Goal: Information Seeking & Learning: Learn about a topic

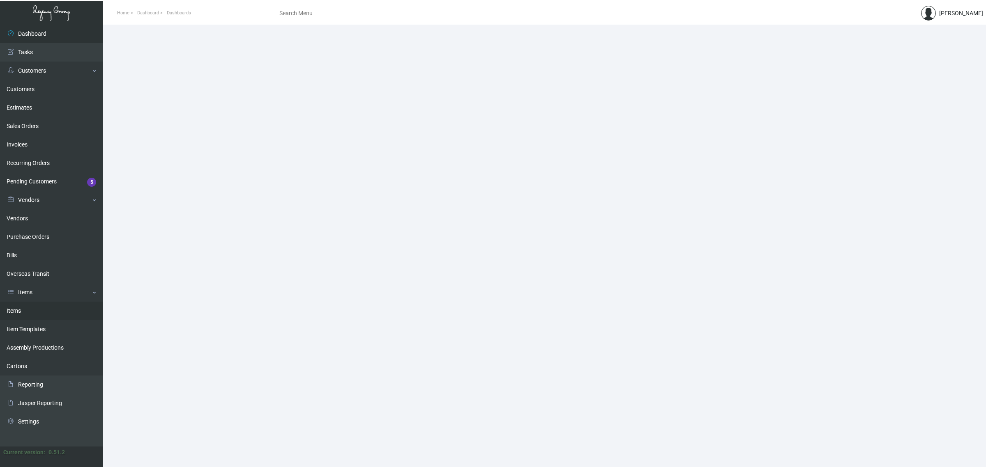
click at [53, 311] on link "Items" at bounding box center [51, 311] width 103 height 18
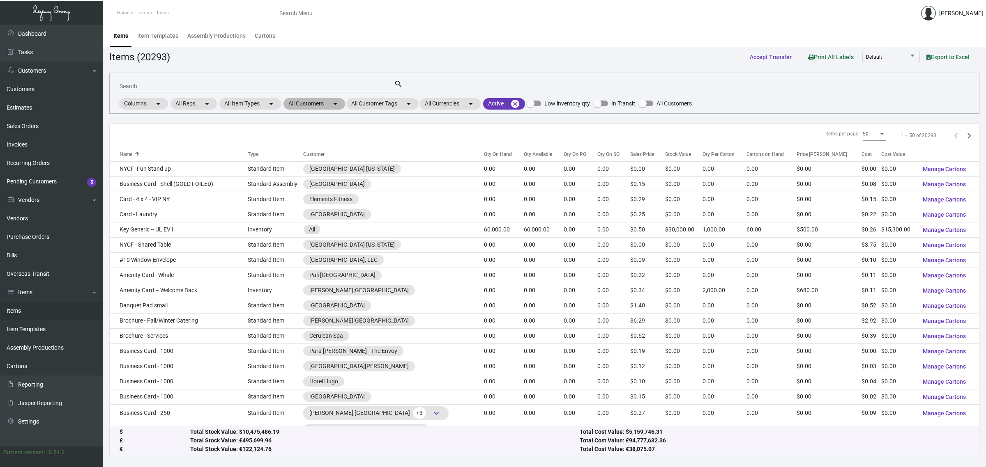
click at [309, 101] on mat-chip "All Customers arrow_drop_down" at bounding box center [314, 104] width 62 height 12
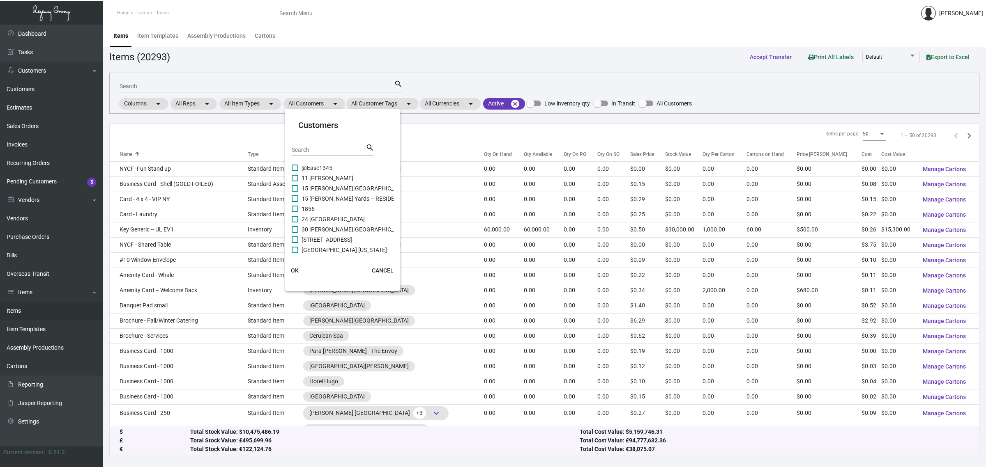
click at [324, 147] on div "Search" at bounding box center [329, 149] width 74 height 13
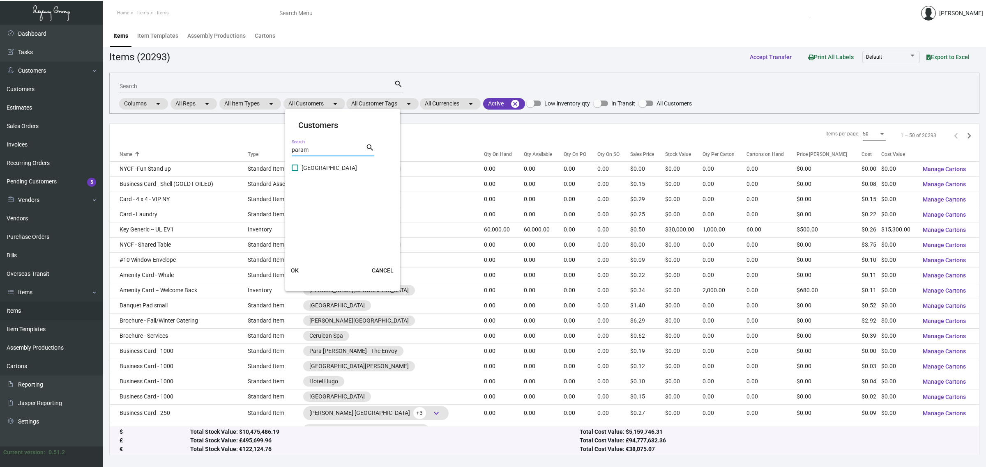
type input "param"
click at [322, 166] on span "Paramount Hotel" at bounding box center [329, 168] width 55 height 10
click at [295, 171] on input "Paramount Hotel" at bounding box center [295, 171] width 0 height 0
checkbox input "true"
click at [291, 271] on span "OK" at bounding box center [295, 270] width 8 height 7
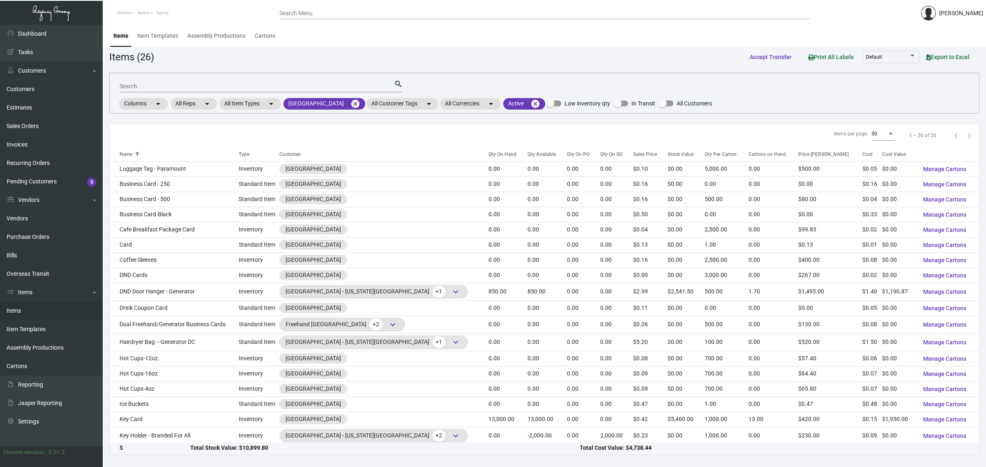
click at [488, 154] on div "Qty On Hand" at bounding box center [502, 154] width 28 height 7
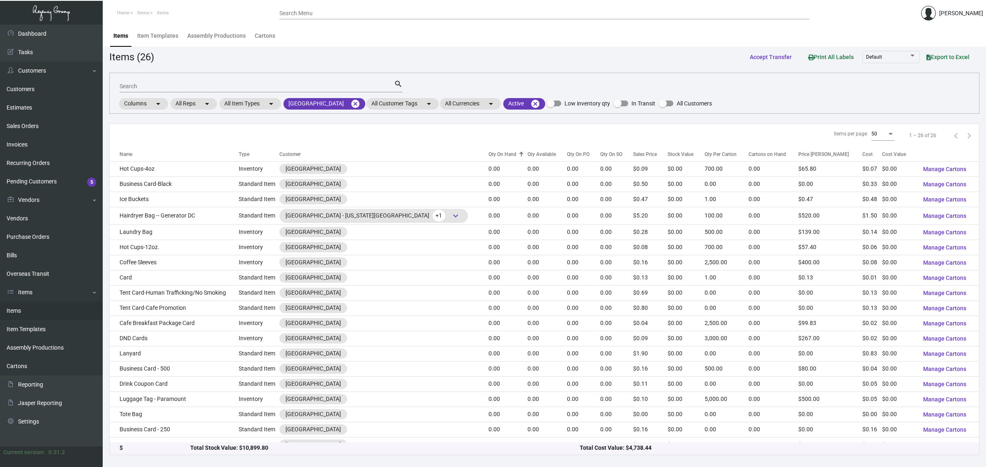
click at [488, 154] on div "Qty On Hand" at bounding box center [502, 154] width 28 height 7
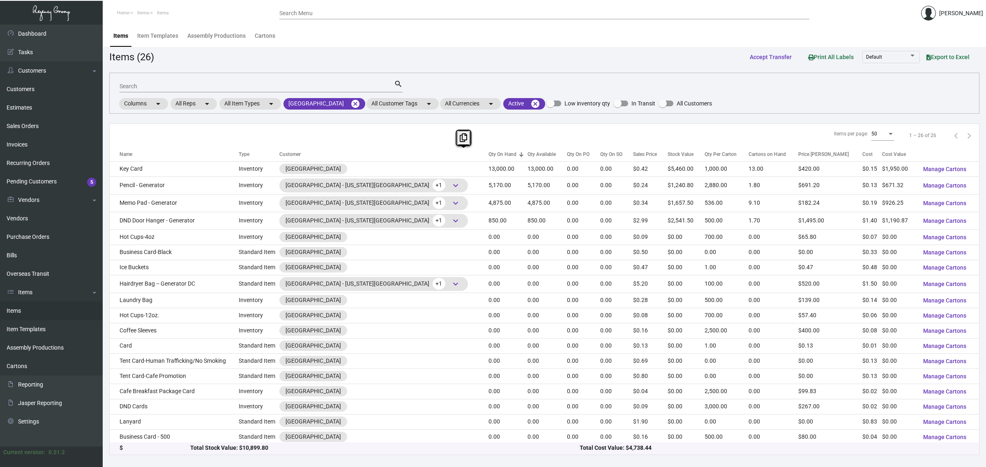
click at [403, 126] on div "Items per page: 50 1 – 26 of 26" at bounding box center [544, 135] width 869 height 23
click at [567, 151] on div "Qty On PO" at bounding box center [578, 154] width 23 height 7
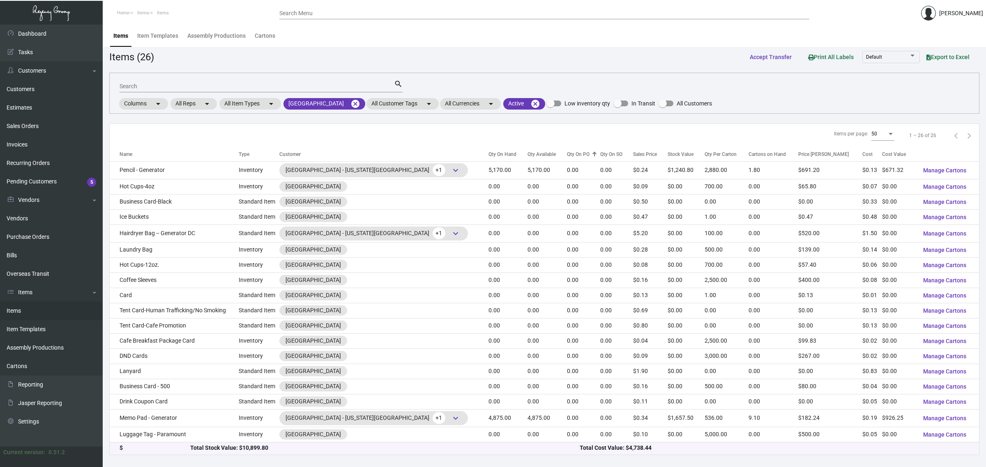
click at [567, 151] on div "Qty On PO" at bounding box center [578, 154] width 23 height 7
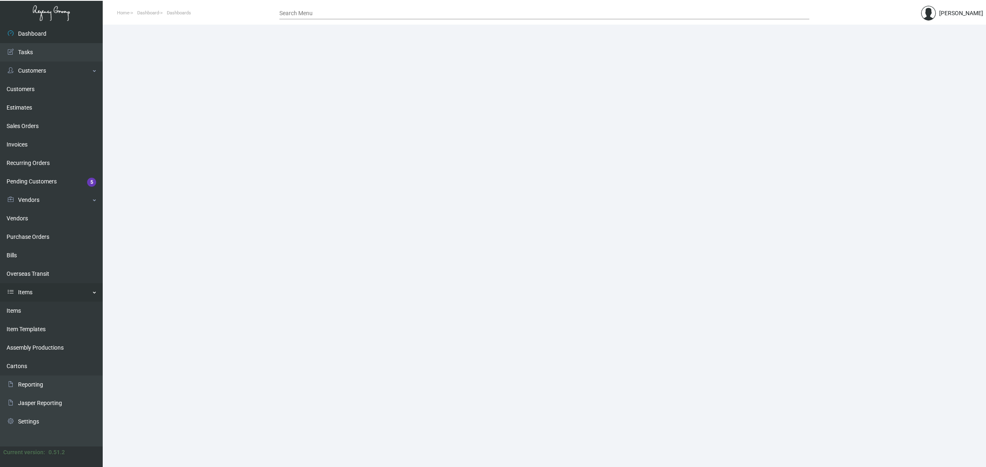
drag, startPoint x: 58, startPoint y: 309, endPoint x: 88, endPoint y: 286, distance: 38.0
click at [58, 309] on link "Items" at bounding box center [51, 311] width 103 height 18
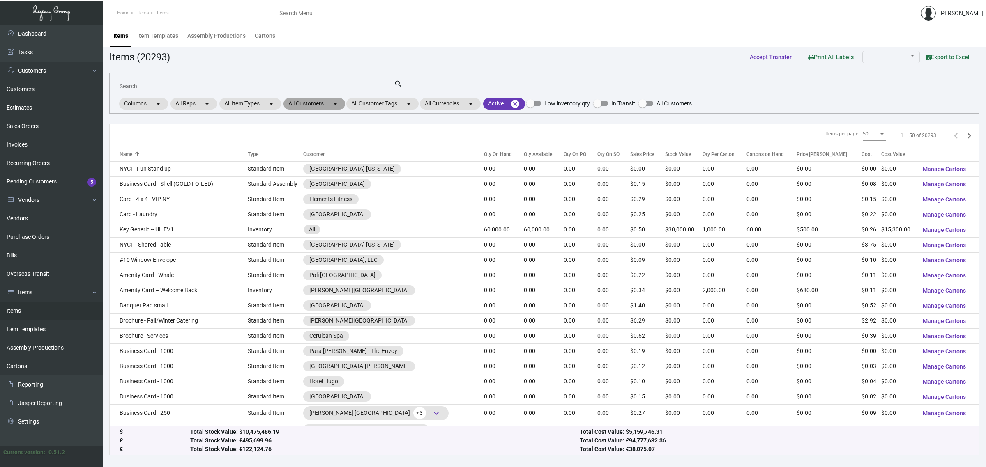
click at [320, 104] on mat-chip "All Customers arrow_drop_down" at bounding box center [314, 104] width 62 height 12
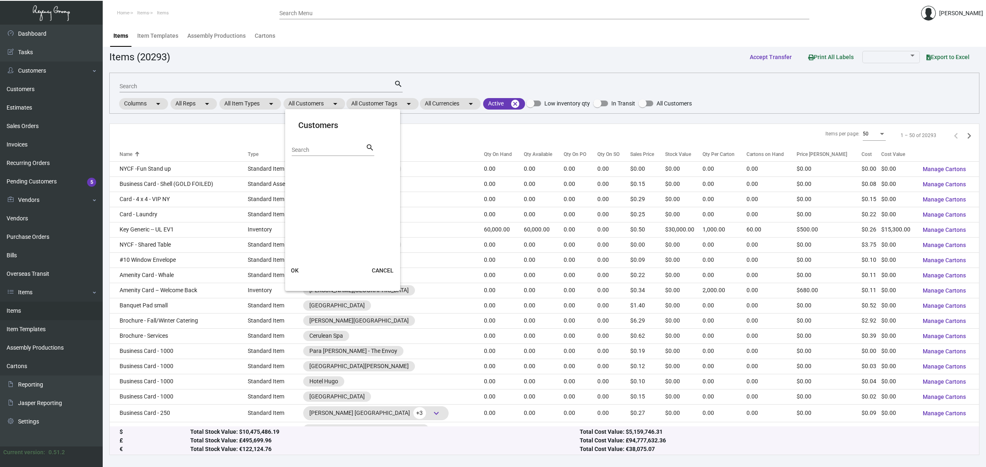
click at [335, 154] on div "Search" at bounding box center [329, 149] width 74 height 13
click at [333, 148] on input "Search" at bounding box center [329, 150] width 74 height 7
type input "[PERSON_NAME]"
click at [349, 165] on span "[PERSON_NAME] A [PERSON_NAME][GEOGRAPHIC_DATA]" at bounding box center [377, 168] width 150 height 10
click at [295, 171] on input "[PERSON_NAME] A [PERSON_NAME][GEOGRAPHIC_DATA]" at bounding box center [295, 171] width 0 height 0
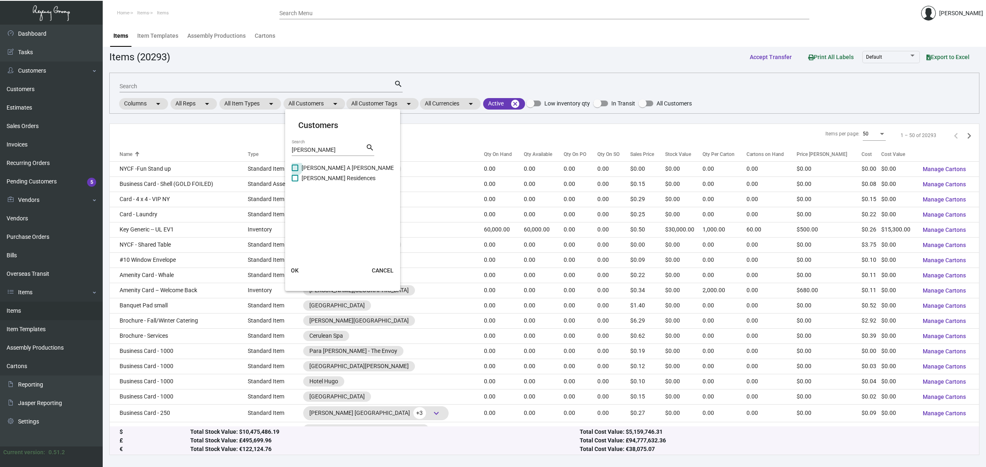
checkbox input "true"
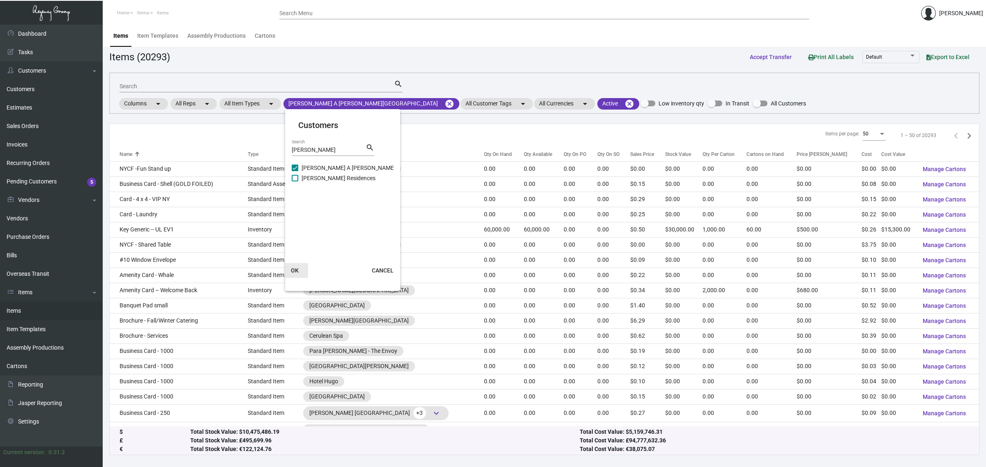
click at [294, 264] on button "OK" at bounding box center [295, 270] width 26 height 15
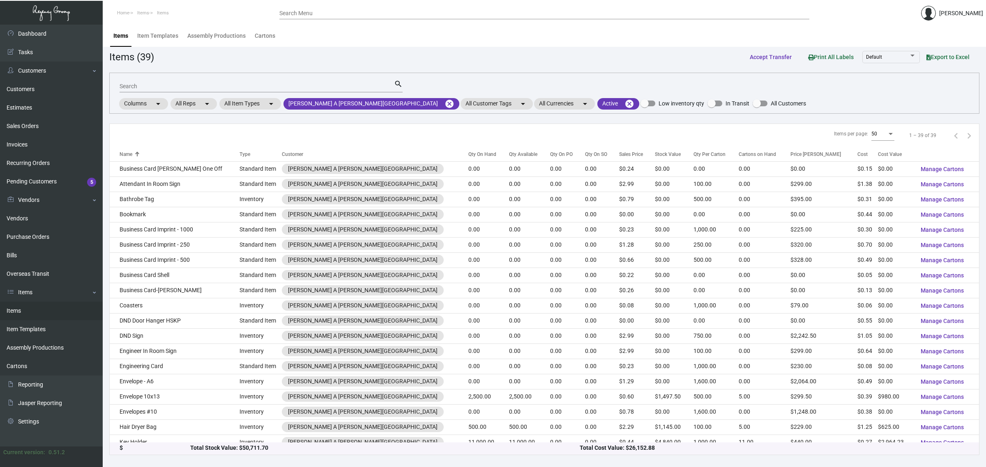
click at [439, 79] on div "Search search Columns arrow_drop_down All Reps arrow_drop_down All Item Types a…" at bounding box center [544, 93] width 870 height 41
click at [468, 150] on th "Qty On Hand" at bounding box center [488, 154] width 41 height 14
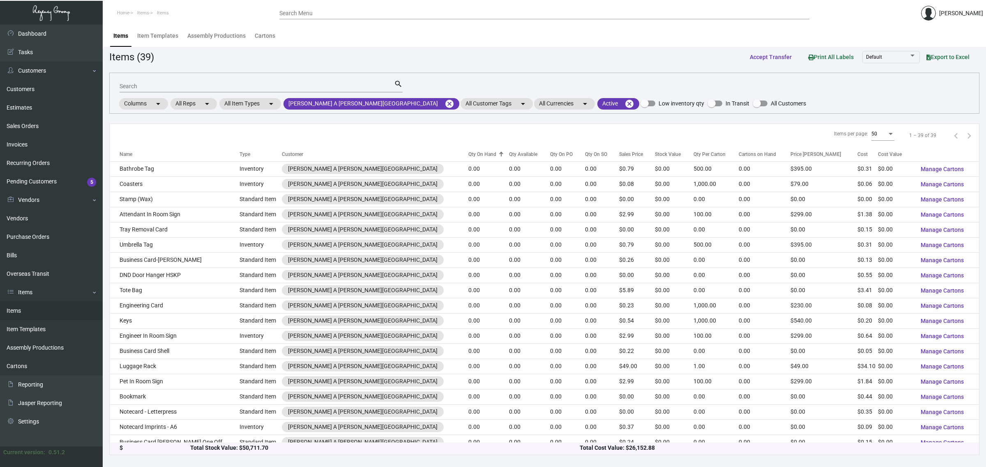
click at [468, 147] on th "Qty On Hand" at bounding box center [488, 154] width 41 height 14
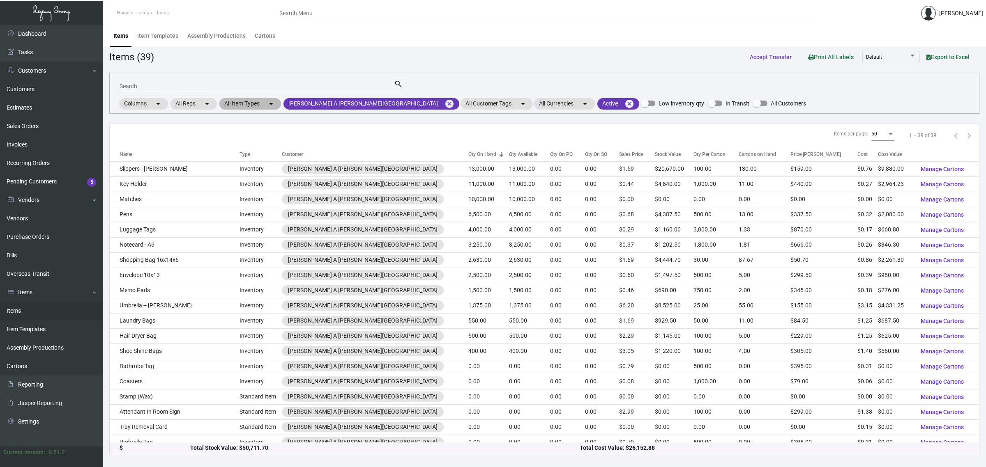
click at [267, 101] on mat-chip "All Item Types arrow_drop_down" at bounding box center [250, 104] width 62 height 12
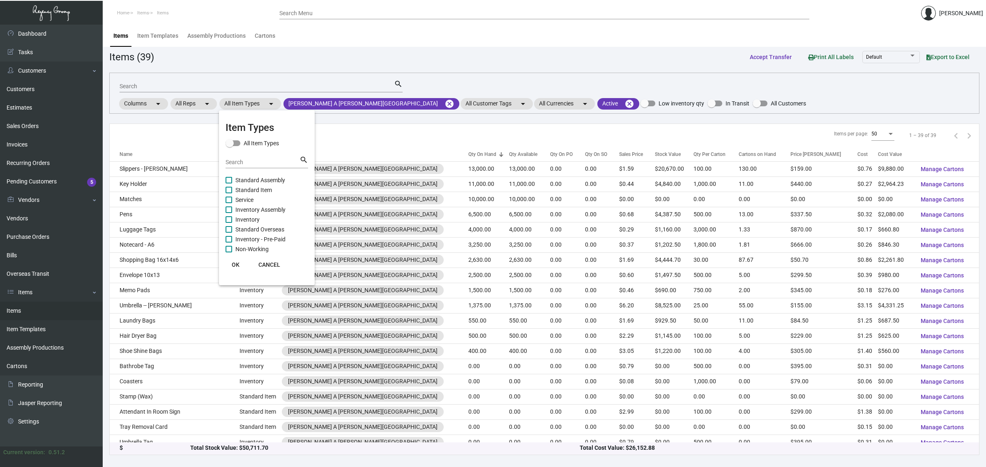
click at [270, 159] on input "Search" at bounding box center [263, 162] width 74 height 7
click at [191, 136] on div at bounding box center [493, 233] width 986 height 467
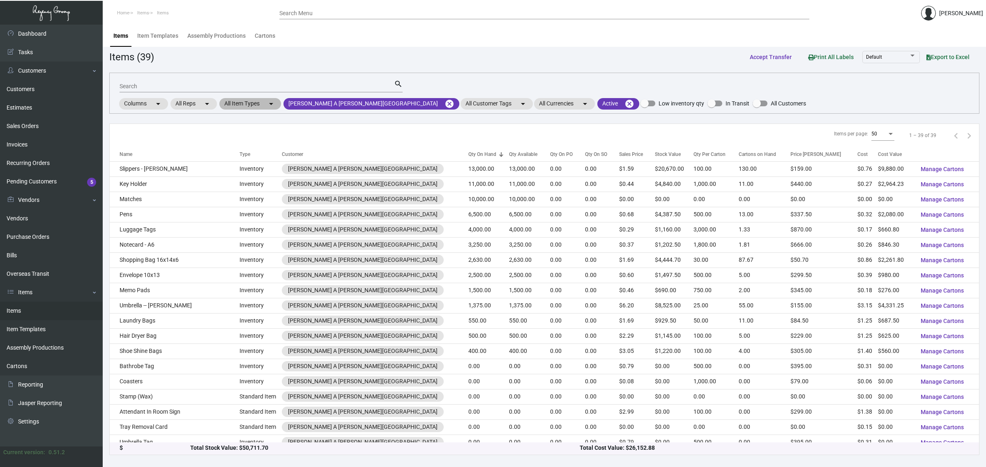
click at [246, 103] on mat-chip "All Item Types arrow_drop_down" at bounding box center [250, 104] width 62 height 12
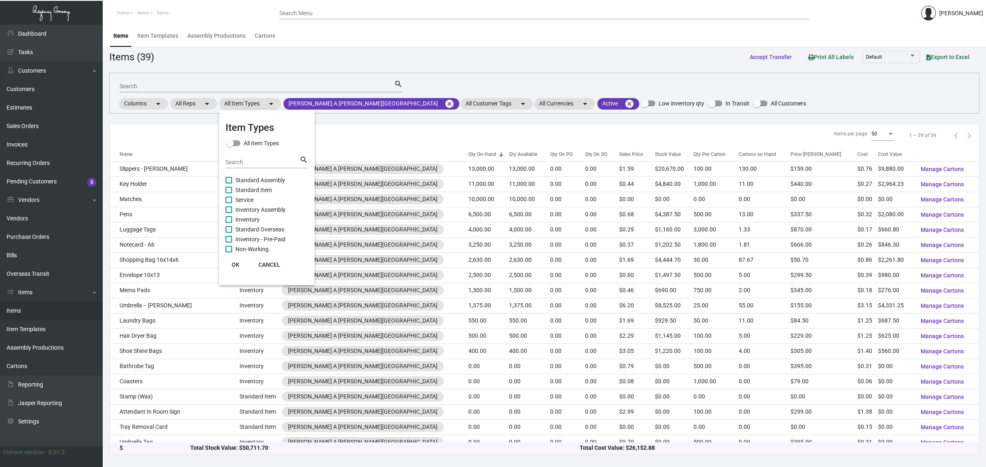
click at [256, 161] on input "Search" at bounding box center [263, 162] width 74 height 7
type input "invent"
click at [257, 180] on span "Inventory Assembly" at bounding box center [260, 180] width 50 height 10
click at [229, 184] on input "Inventory Assembly" at bounding box center [228, 184] width 0 height 0
checkbox input "true"
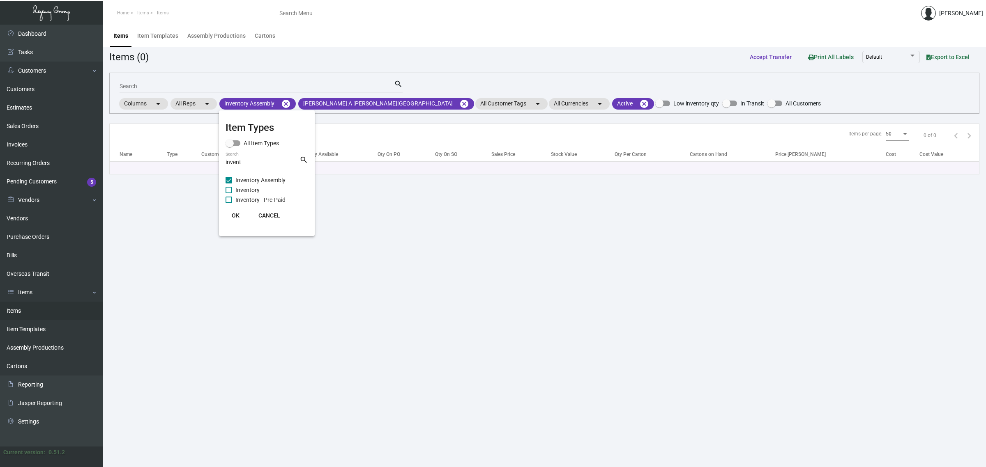
click at [253, 187] on span "Inventory" at bounding box center [247, 190] width 24 height 10
click at [229, 193] on input "Inventory" at bounding box center [228, 193] width 0 height 0
checkbox input "true"
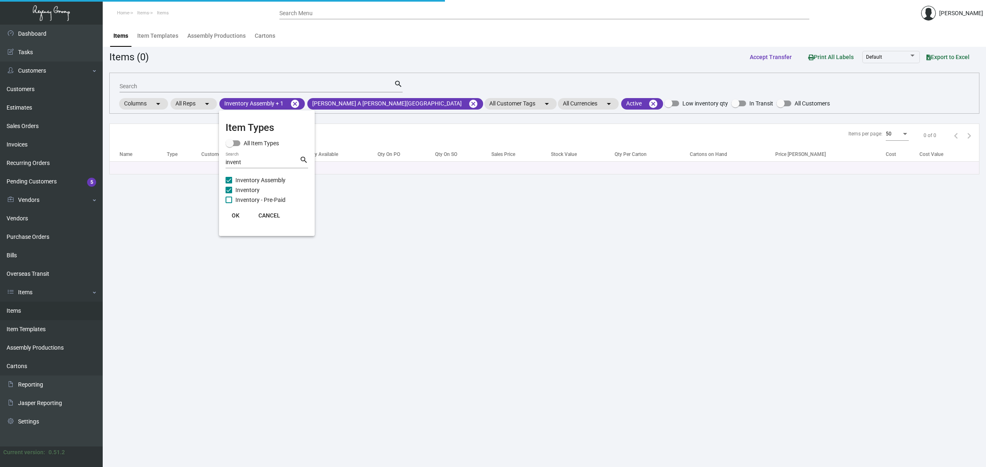
click at [253, 196] on span "Inventory - Pre-Paid" at bounding box center [260, 200] width 50 height 10
click at [229, 203] on input "Inventory - Pre-Paid" at bounding box center [228, 203] width 0 height 0
checkbox input "true"
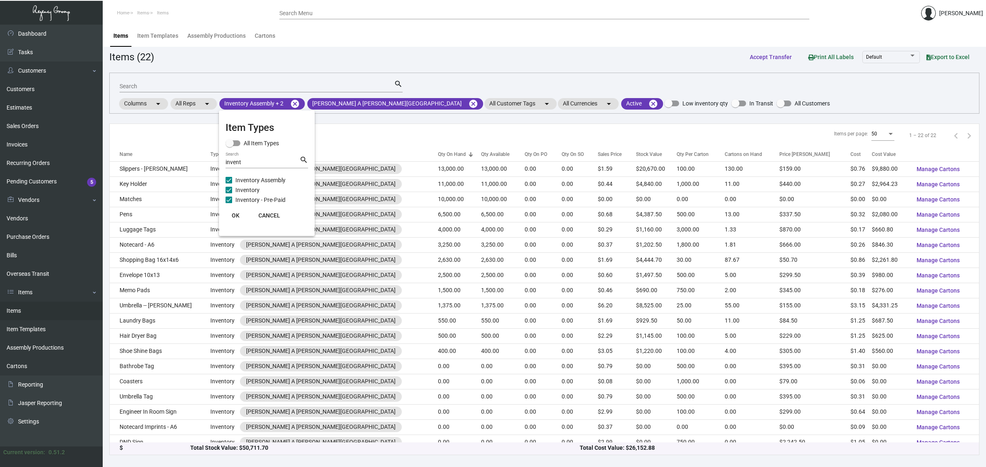
click at [237, 214] on span "OK" at bounding box center [236, 215] width 8 height 7
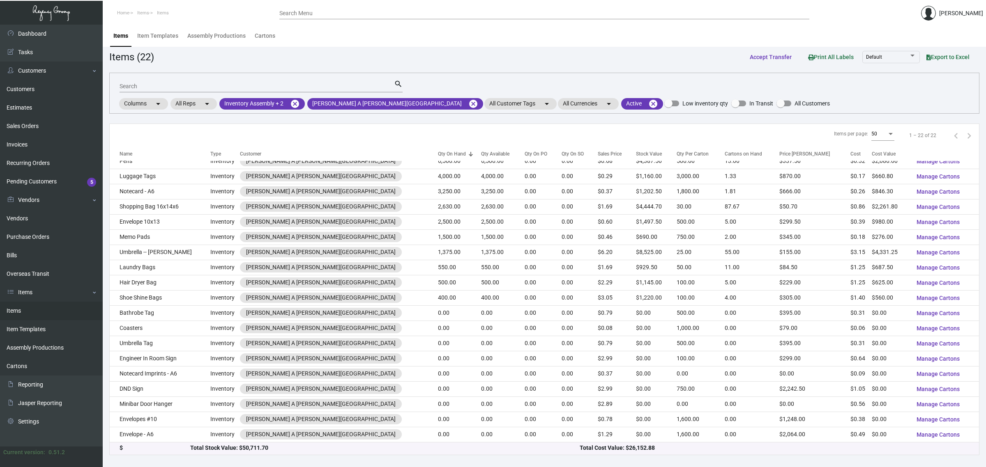
scroll to position [56, 0]
click at [241, 88] on input "Search" at bounding box center [257, 86] width 274 height 7
click at [294, 104] on mat-icon "cancel" at bounding box center [295, 104] width 10 height 10
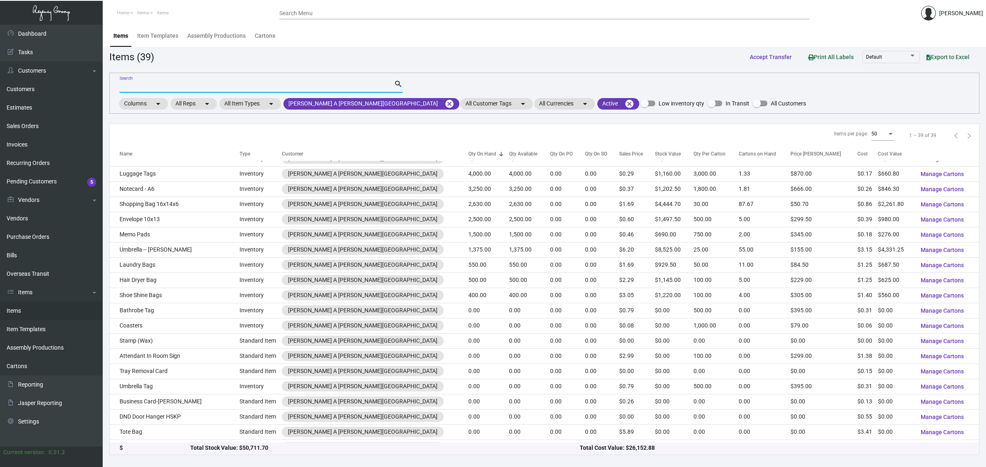
click at [265, 85] on input "Search" at bounding box center [257, 86] width 274 height 7
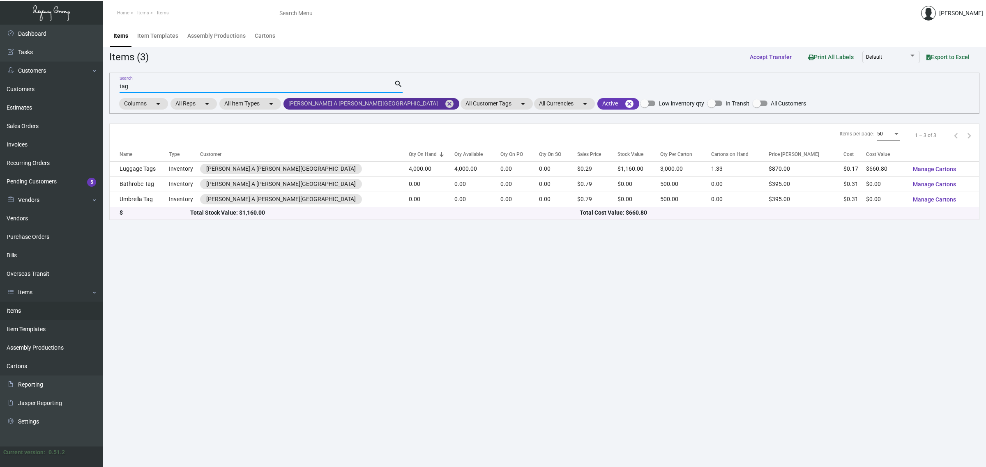
click at [444, 102] on mat-icon "cancel" at bounding box center [449, 104] width 10 height 10
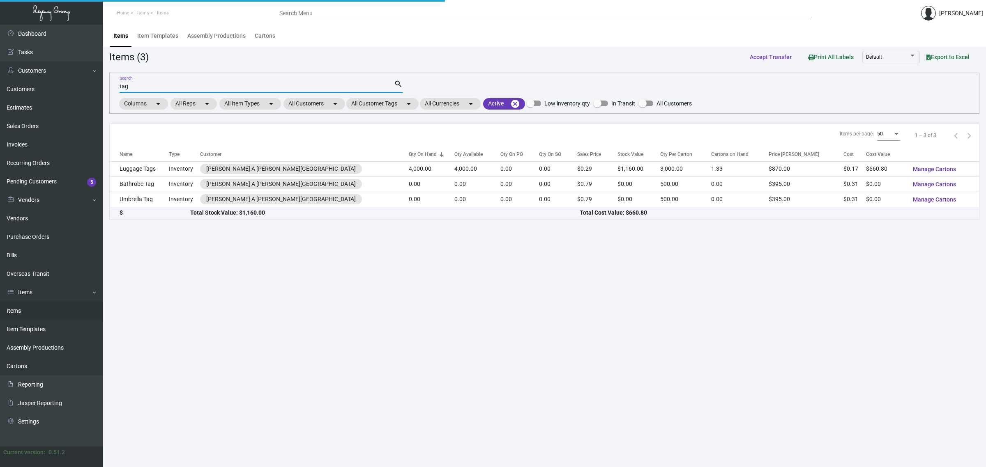
click at [329, 88] on input "tag" at bounding box center [257, 86] width 274 height 7
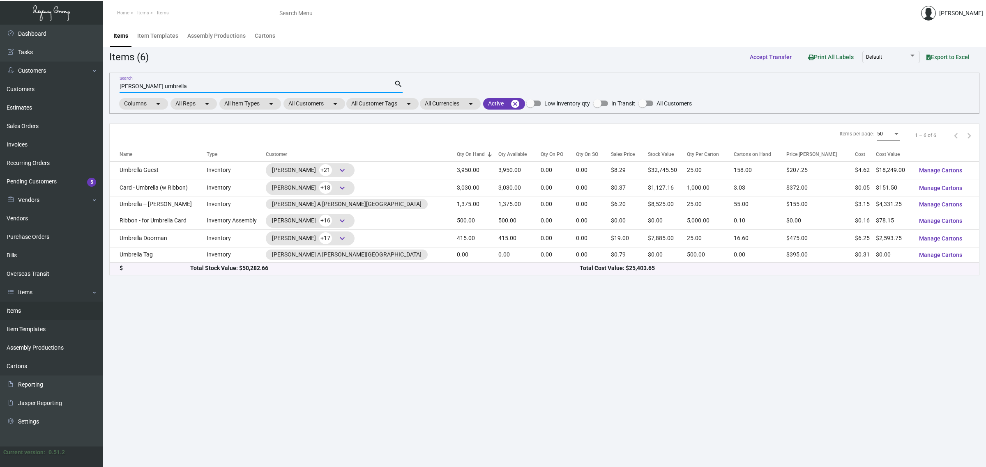
type input "[PERSON_NAME] umbrella"
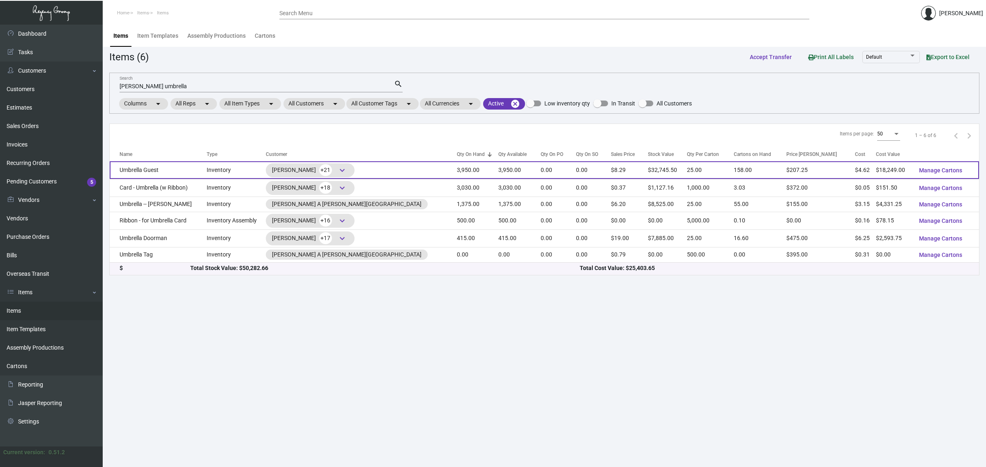
click at [347, 171] on span "keyboard_arrow_down" at bounding box center [342, 171] width 10 height 10
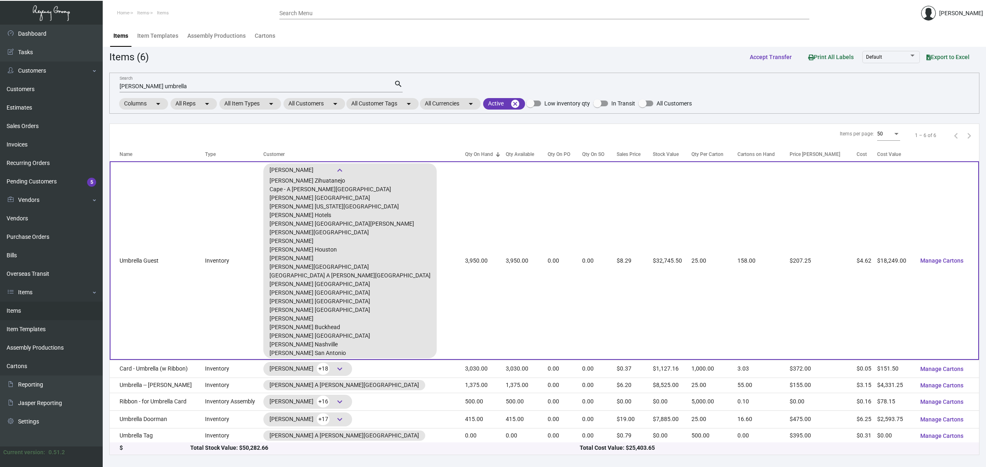
click at [345, 171] on span "keyboard_arrow_down" at bounding box center [340, 171] width 10 height 10
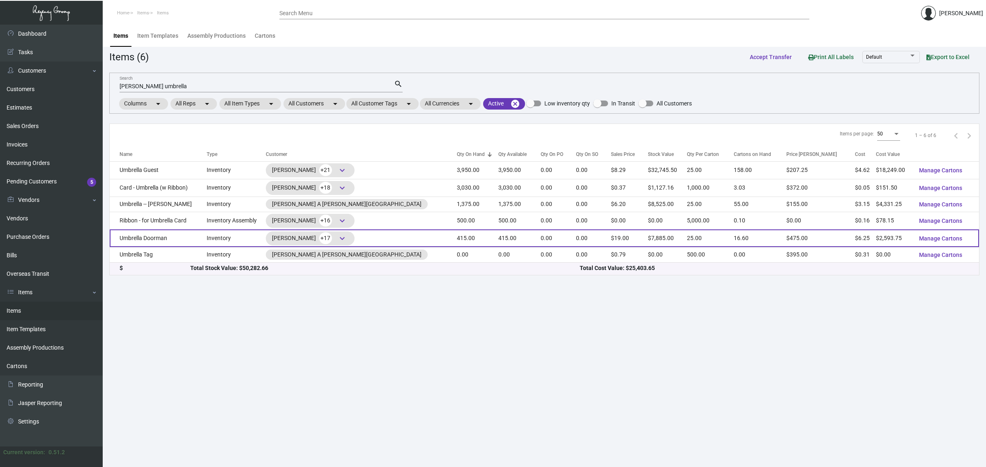
click at [347, 241] on span "keyboard_arrow_down" at bounding box center [342, 239] width 10 height 10
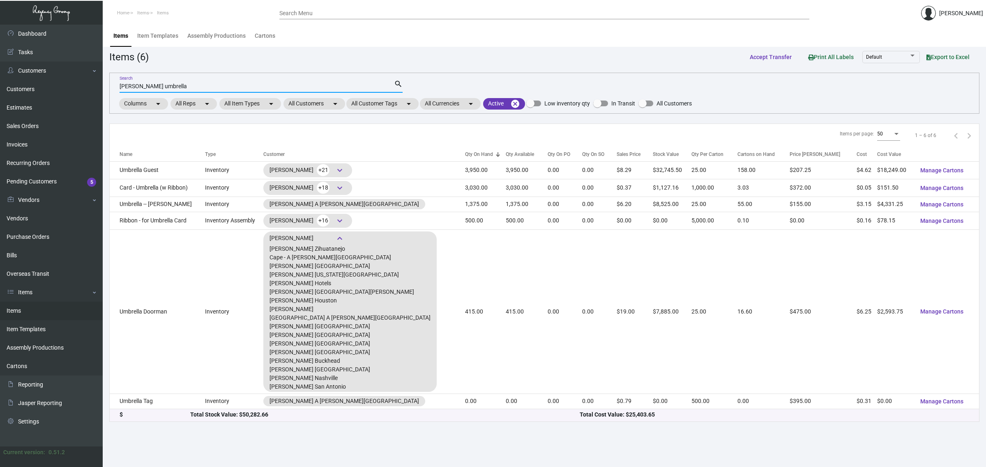
click at [233, 85] on input "[PERSON_NAME] umbrella" at bounding box center [257, 86] width 274 height 7
click at [317, 103] on mat-chip "All Customers arrow_drop_down" at bounding box center [314, 104] width 62 height 12
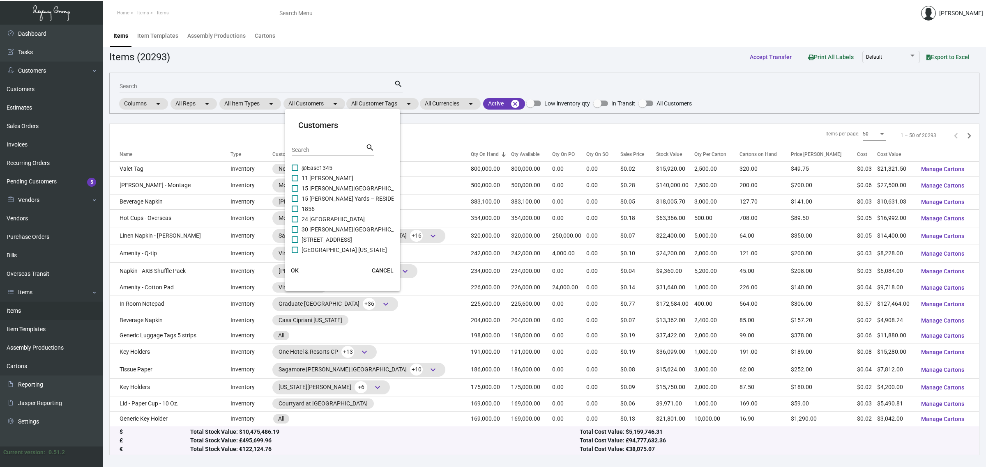
click at [335, 147] on input "Search" at bounding box center [329, 150] width 74 height 7
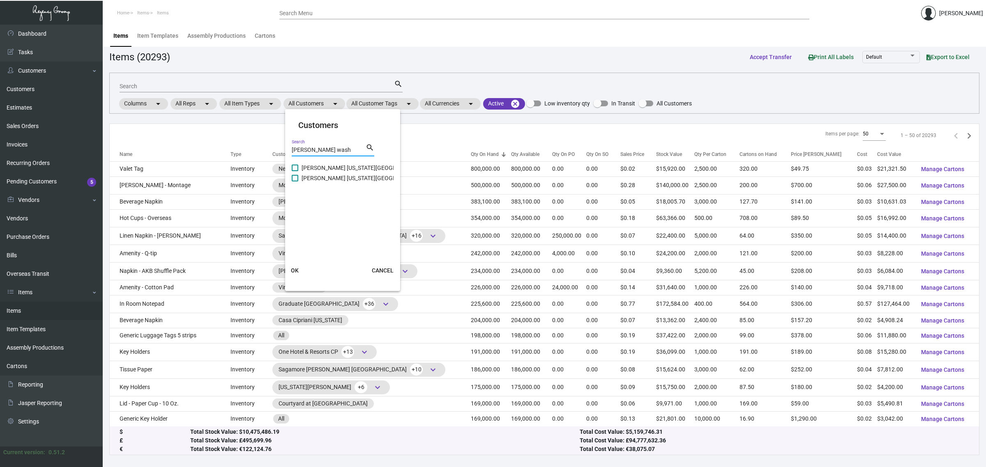
type input "[PERSON_NAME] wash"
click at [371, 179] on span "[PERSON_NAME] [US_STATE][GEOGRAPHIC_DATA] Restaurant" at bounding box center [381, 178] width 159 height 10
click at [295, 182] on input "[PERSON_NAME] [US_STATE][GEOGRAPHIC_DATA] Restaurant" at bounding box center [295, 182] width 0 height 0
checkbox input "true"
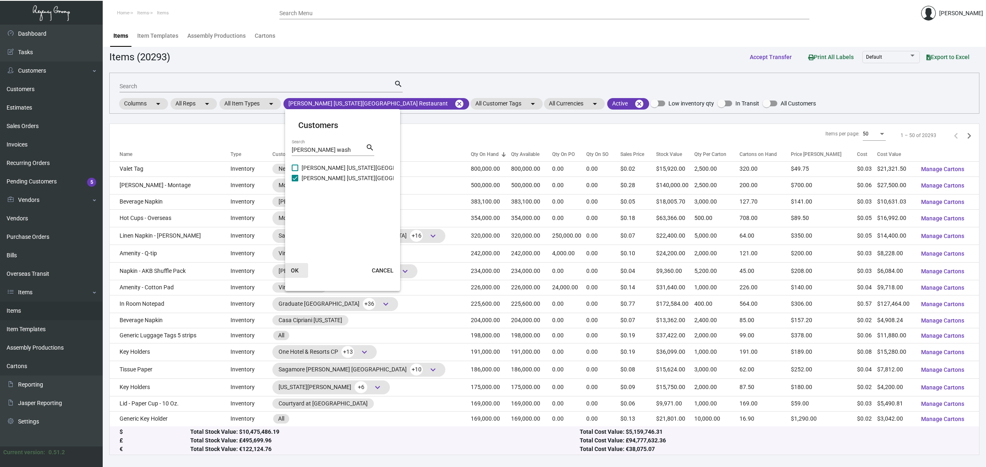
click at [296, 267] on span "OK" at bounding box center [295, 270] width 8 height 7
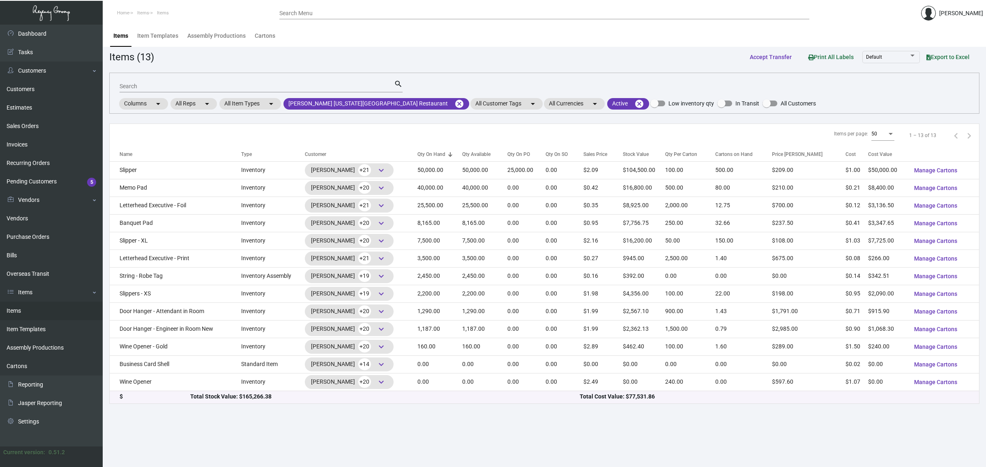
click at [412, 443] on main "Items Item Templates Assembly Productions Cartons Items (13) Accept Transfer Pr…" at bounding box center [544, 246] width 883 height 443
